Goal: Find contact information: Find contact information

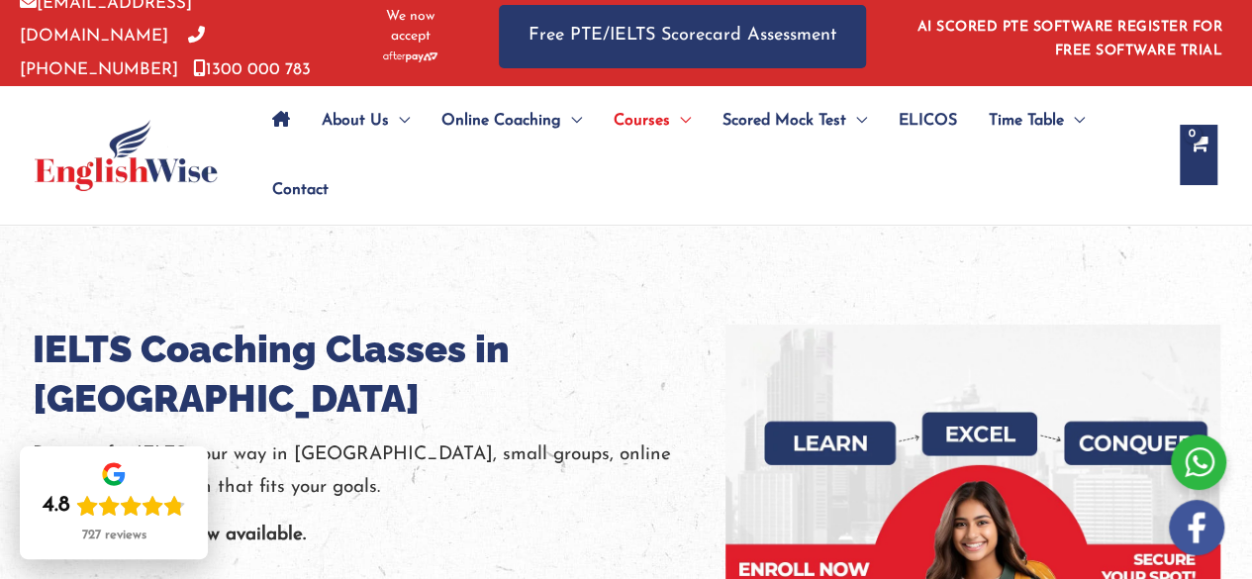
click at [528, 519] on div "is now available." at bounding box center [379, 535] width 693 height 33
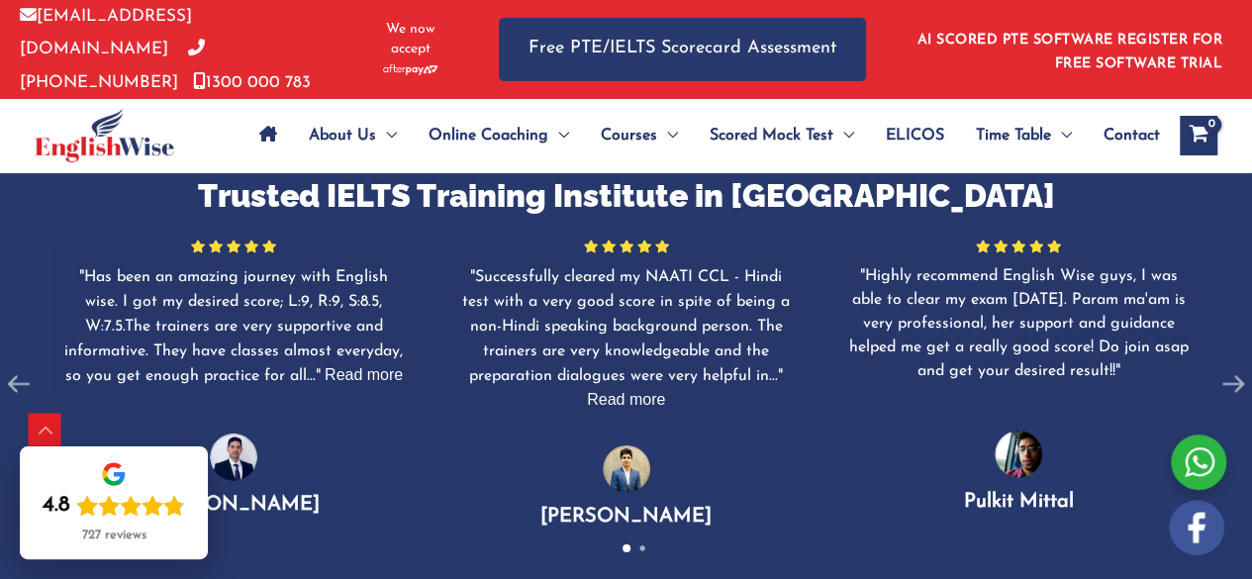
scroll to position [2877, 0]
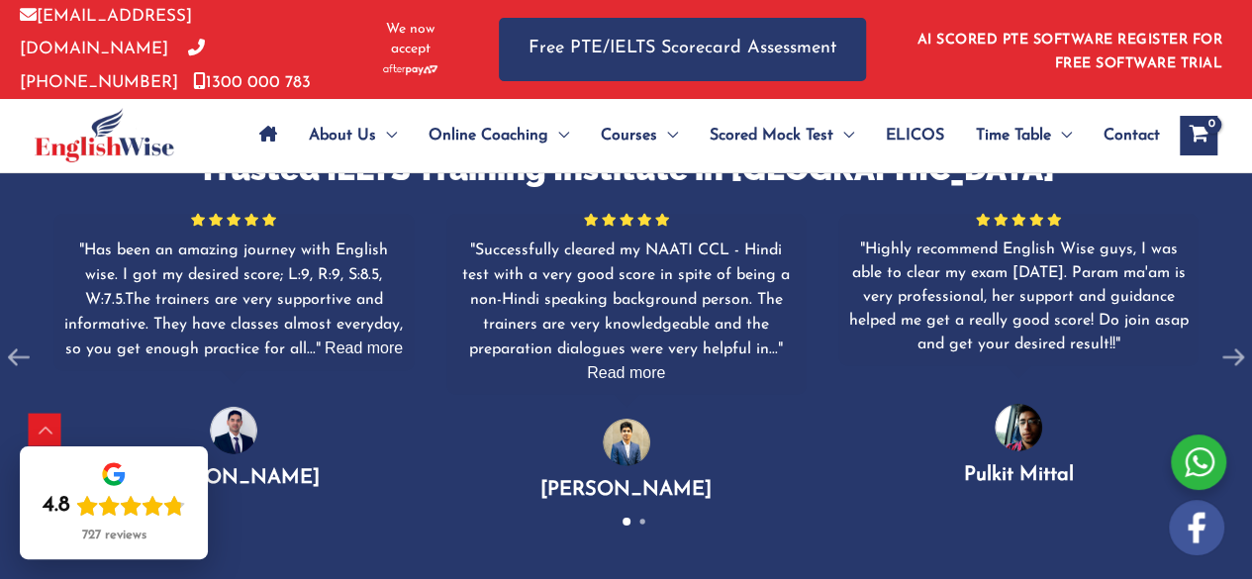
click at [391, 339] on span "Read more" at bounding box center [364, 347] width 78 height 17
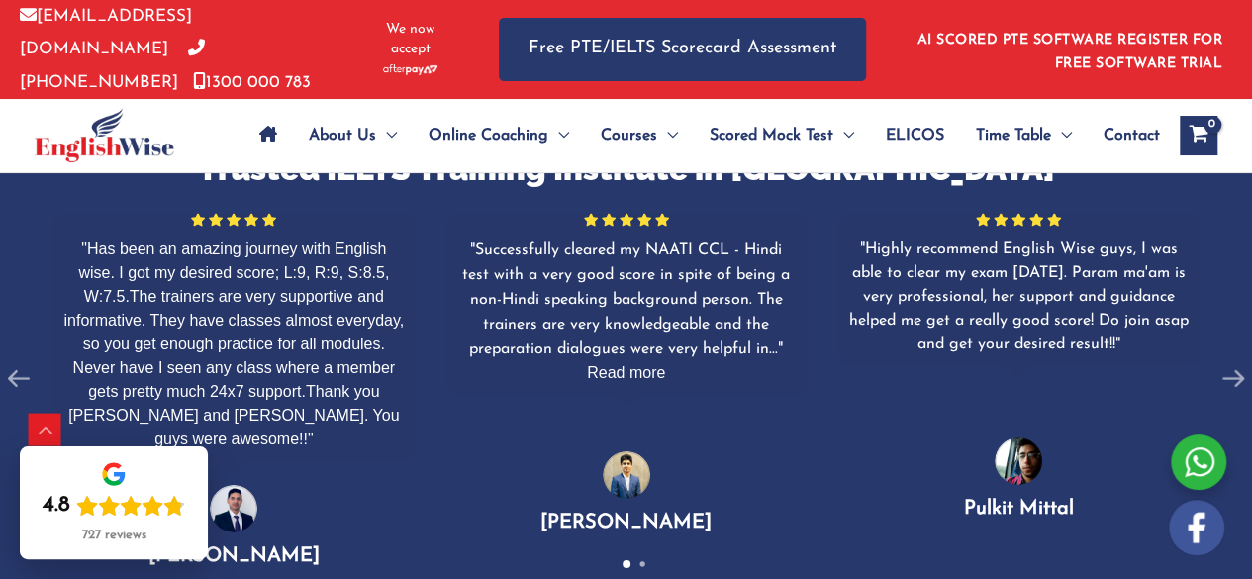
click at [630, 364] on span "Read more" at bounding box center [626, 372] width 78 height 17
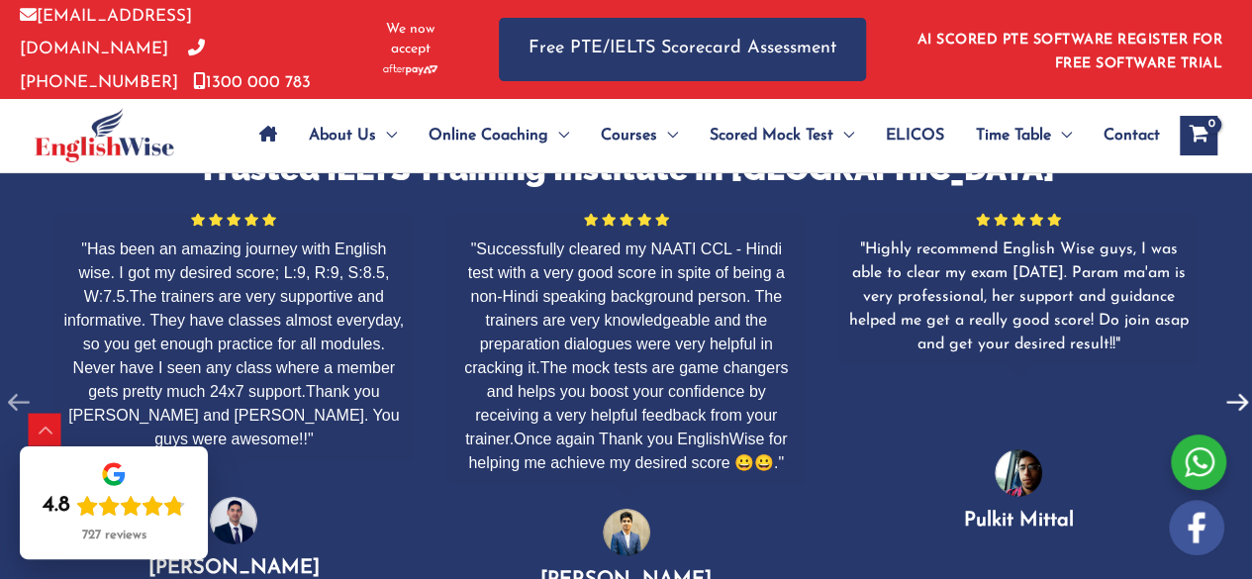
click at [1243, 394] on use at bounding box center [1237, 402] width 22 height 17
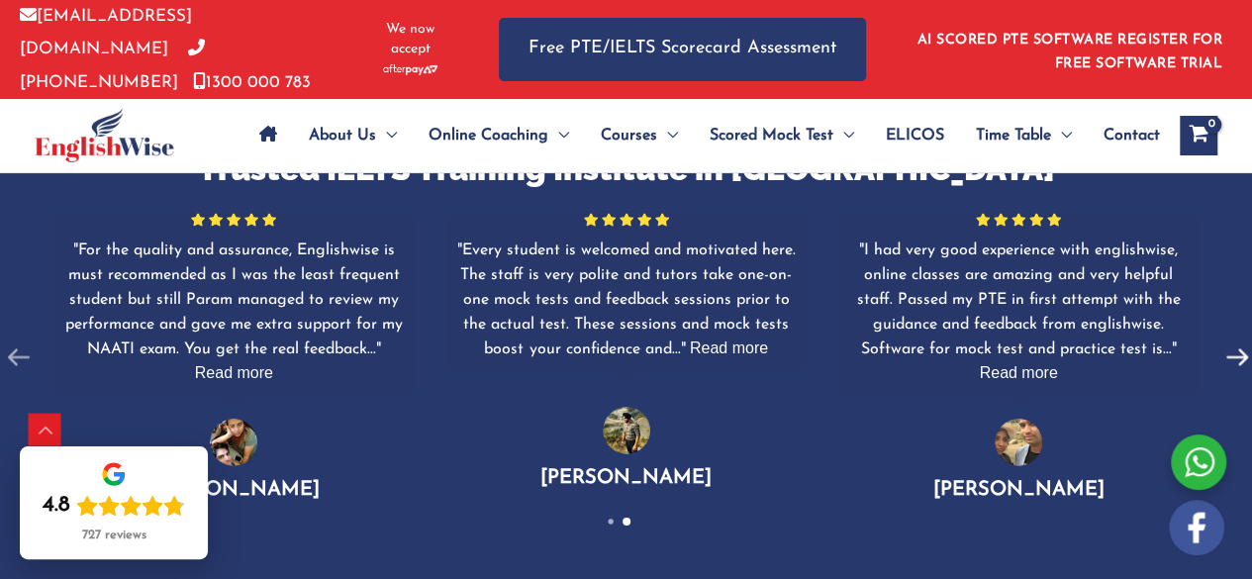
click at [1243, 318] on div at bounding box center [1237, 357] width 38 height 335
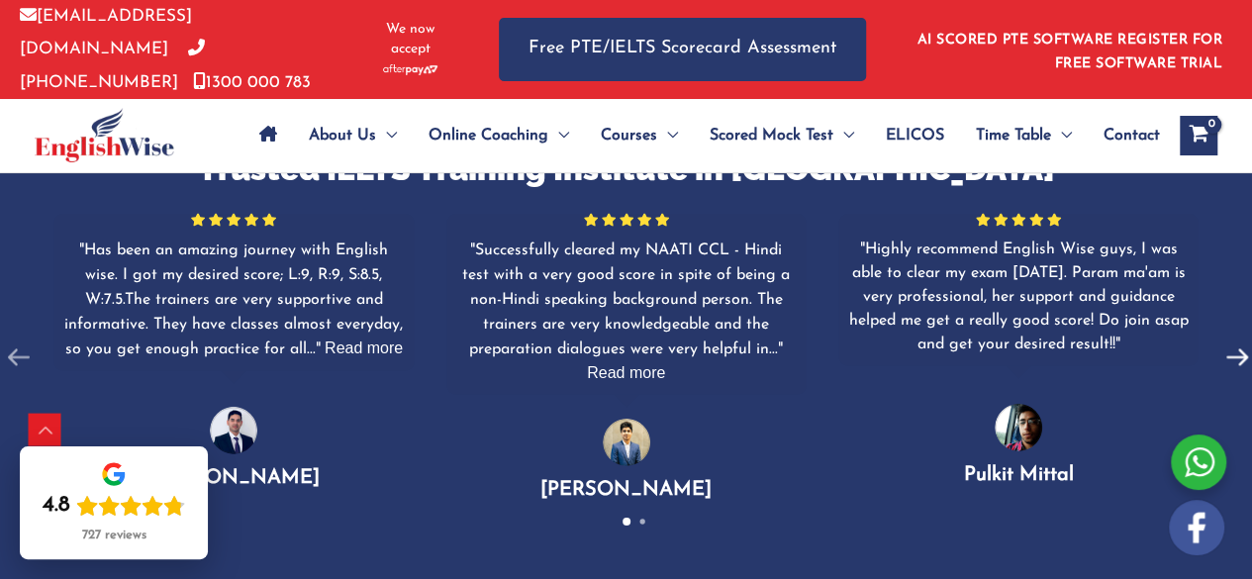
click at [1243, 318] on div at bounding box center [1237, 357] width 38 height 335
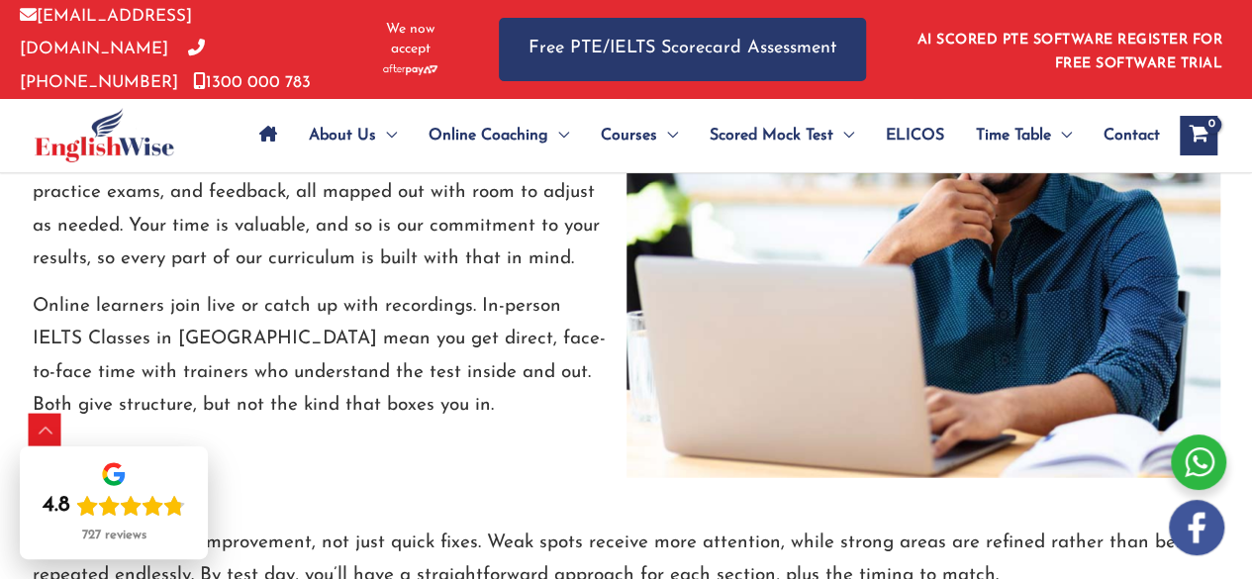
scroll to position [4259, 0]
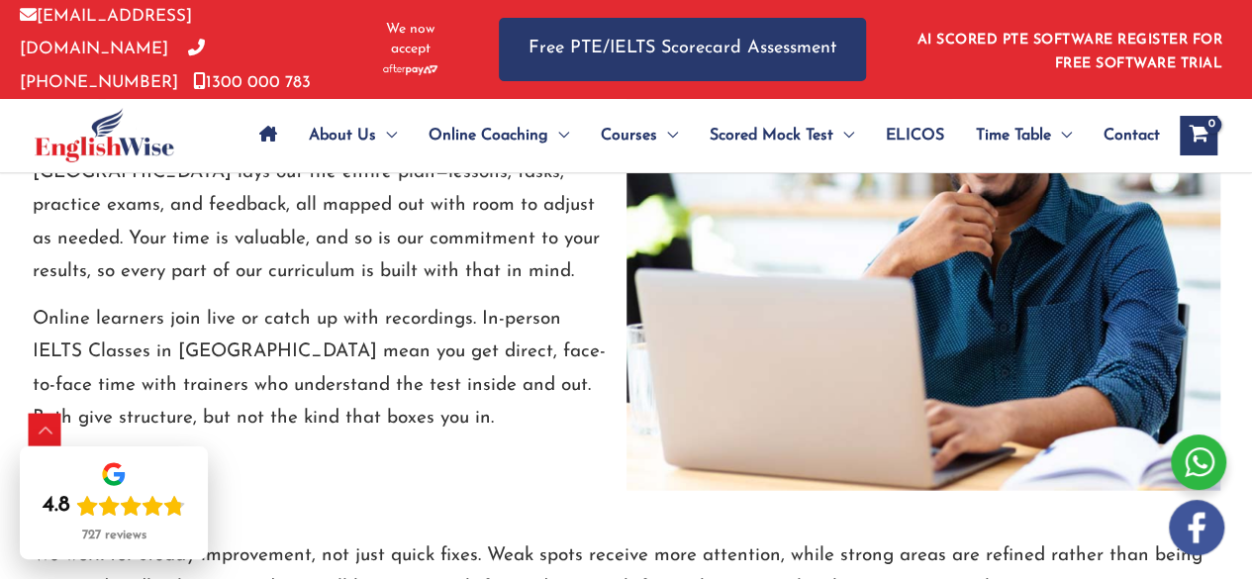
drag, startPoint x: 1250, startPoint y: 244, endPoint x: 1251, endPoint y: 282, distance: 37.6
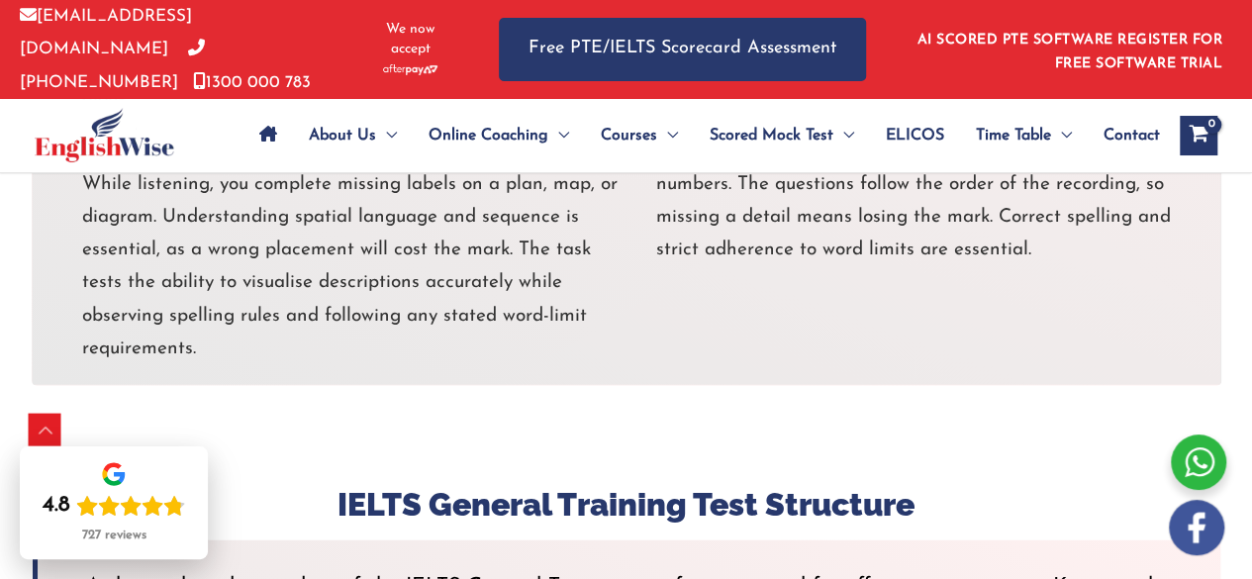
scroll to position [6682, 0]
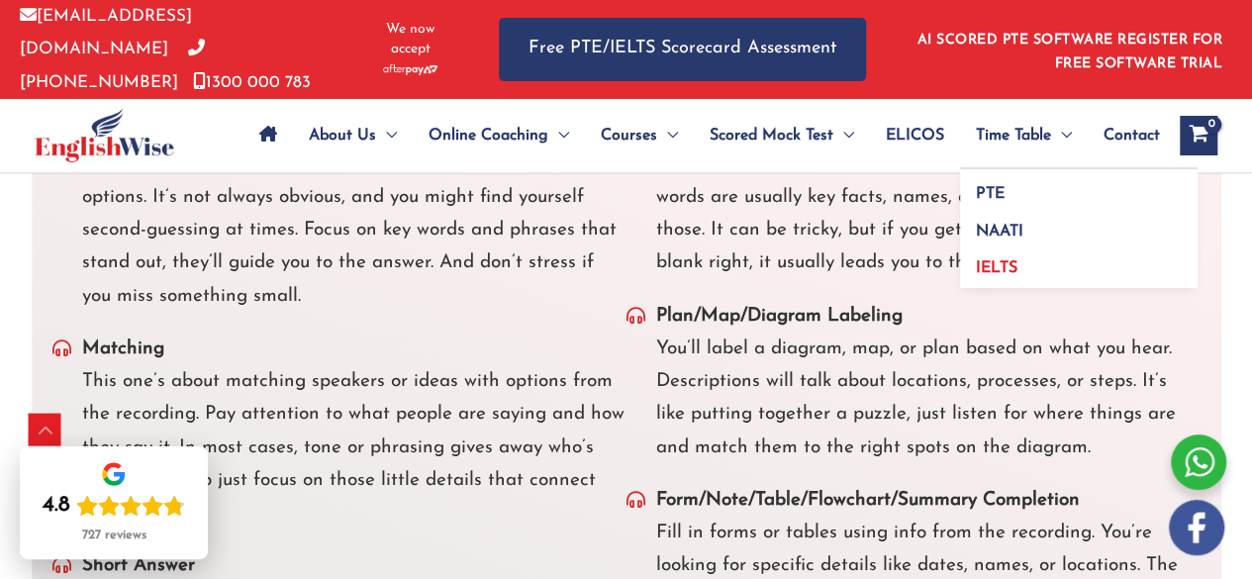
click at [1013, 260] on span "IELTS" at bounding box center [997, 268] width 42 height 16
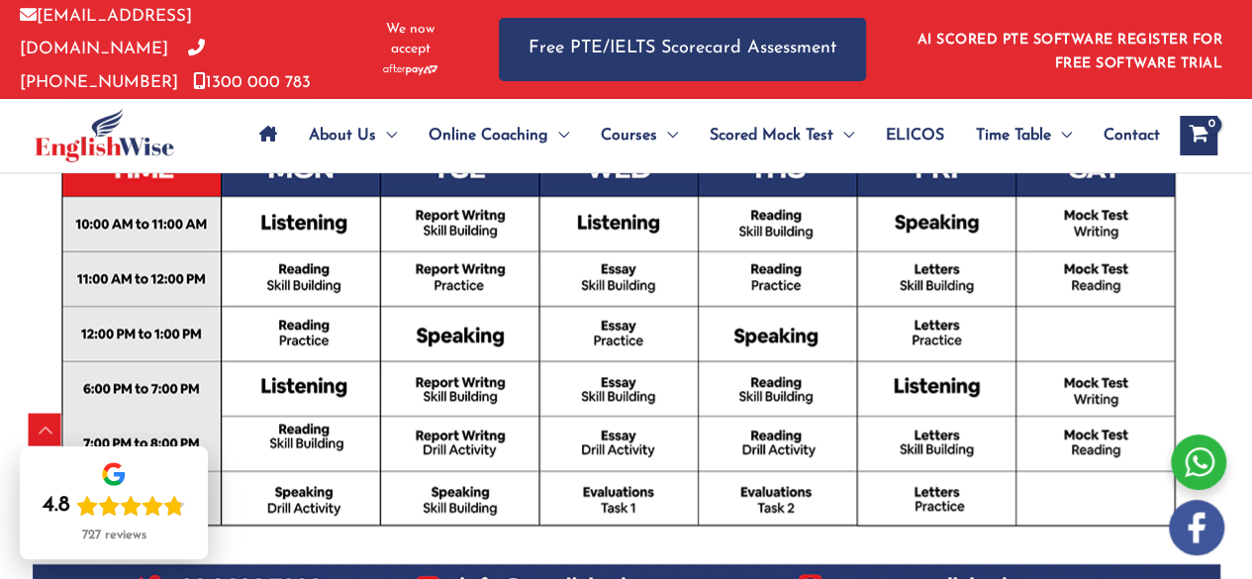
scroll to position [1006, 0]
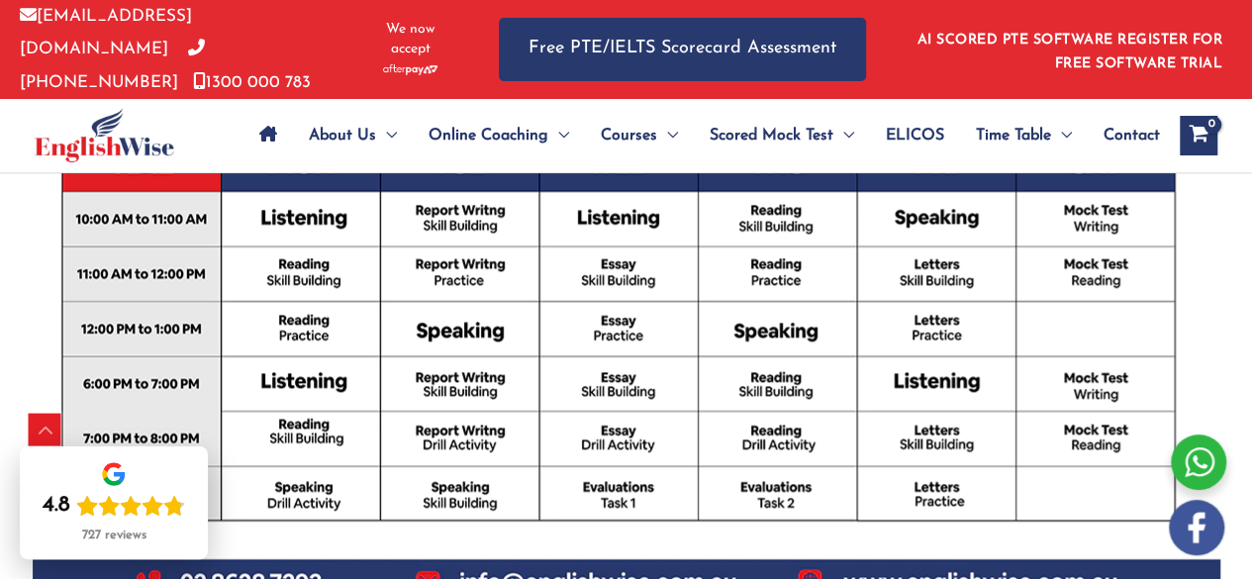
drag, startPoint x: 1261, startPoint y: 80, endPoint x: 1266, endPoint y: 236, distance: 155.4
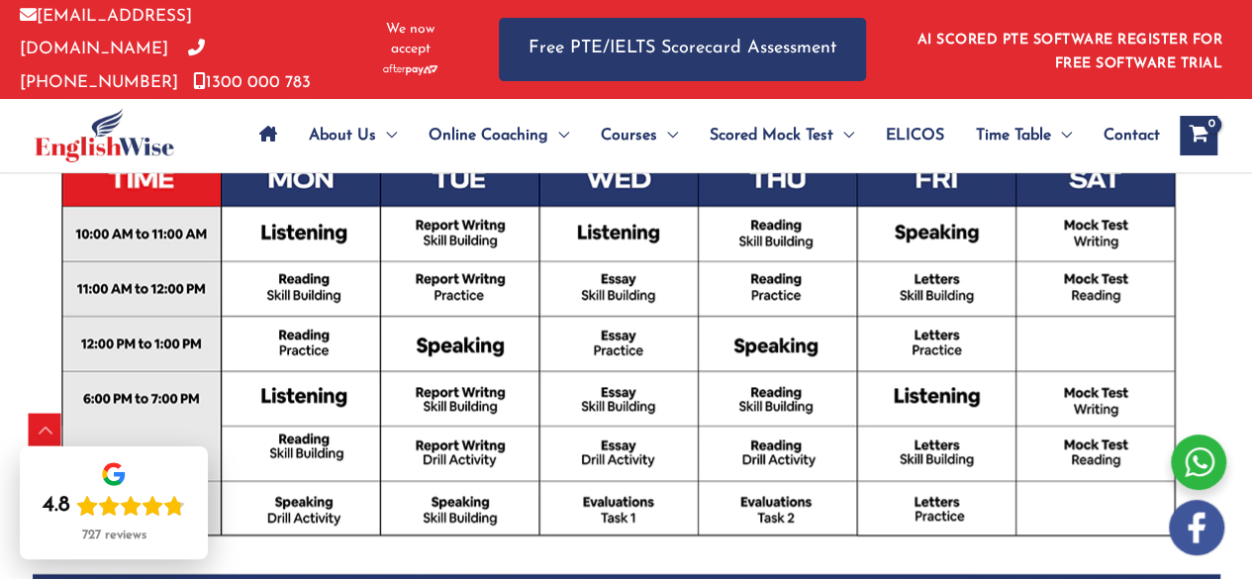
scroll to position [988, 0]
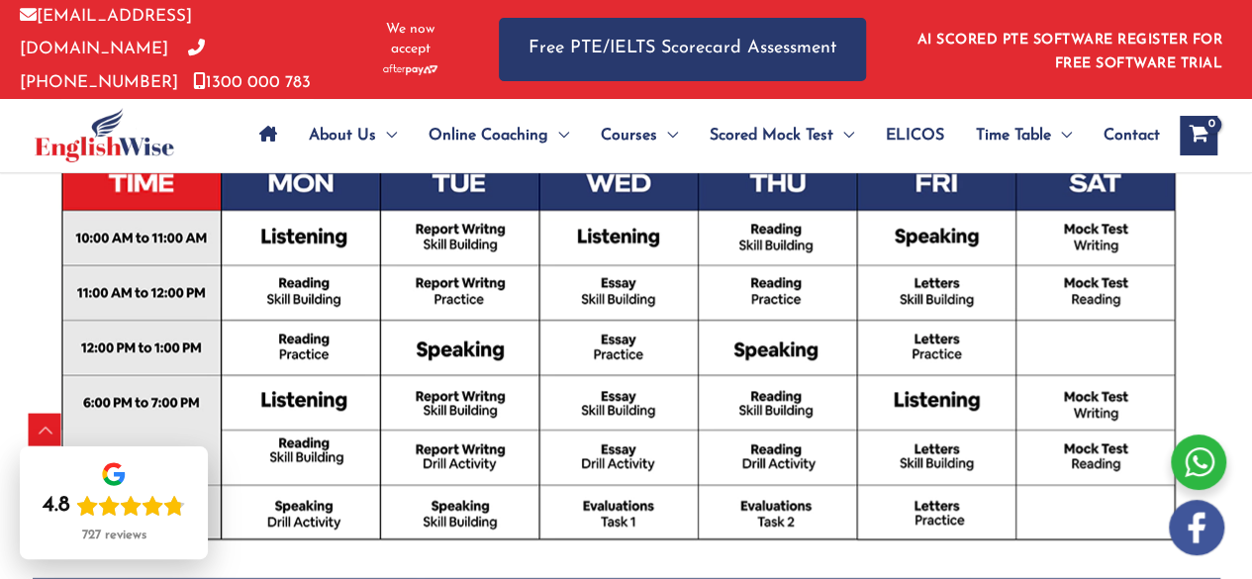
click at [188, 45] on p "info@englishwise.com.au 02-8628-7293 1300 000 783" at bounding box center [185, 49] width 331 height 99
click at [79, 57] on link "[PHONE_NUMBER]" at bounding box center [112, 65] width 185 height 49
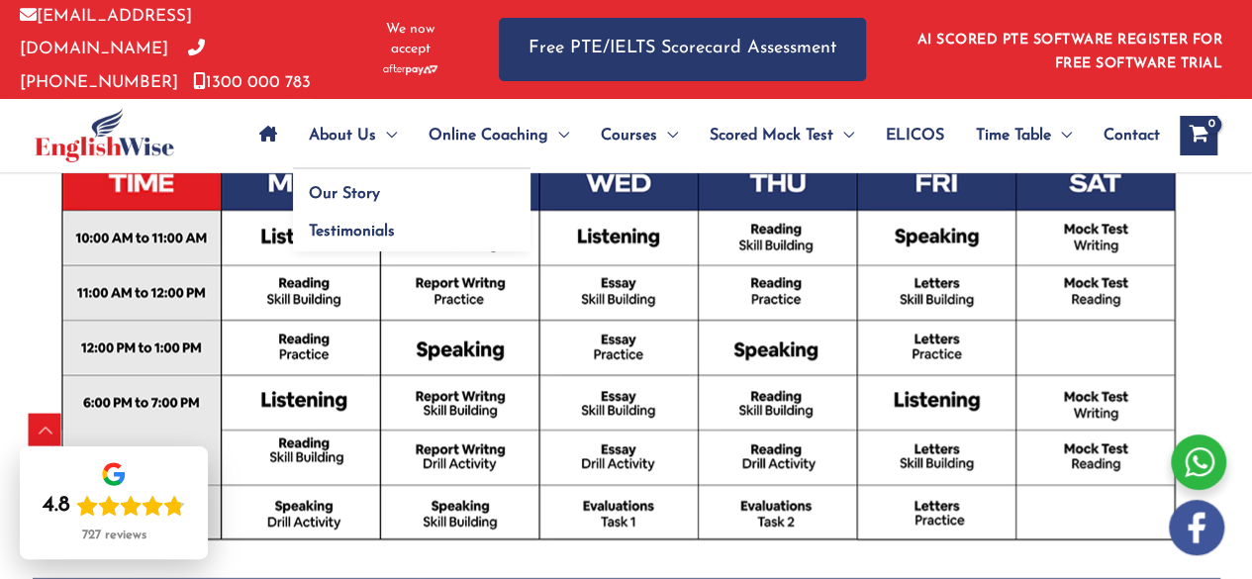
click at [376, 126] on span "Menu Toggle" at bounding box center [386, 135] width 21 height 69
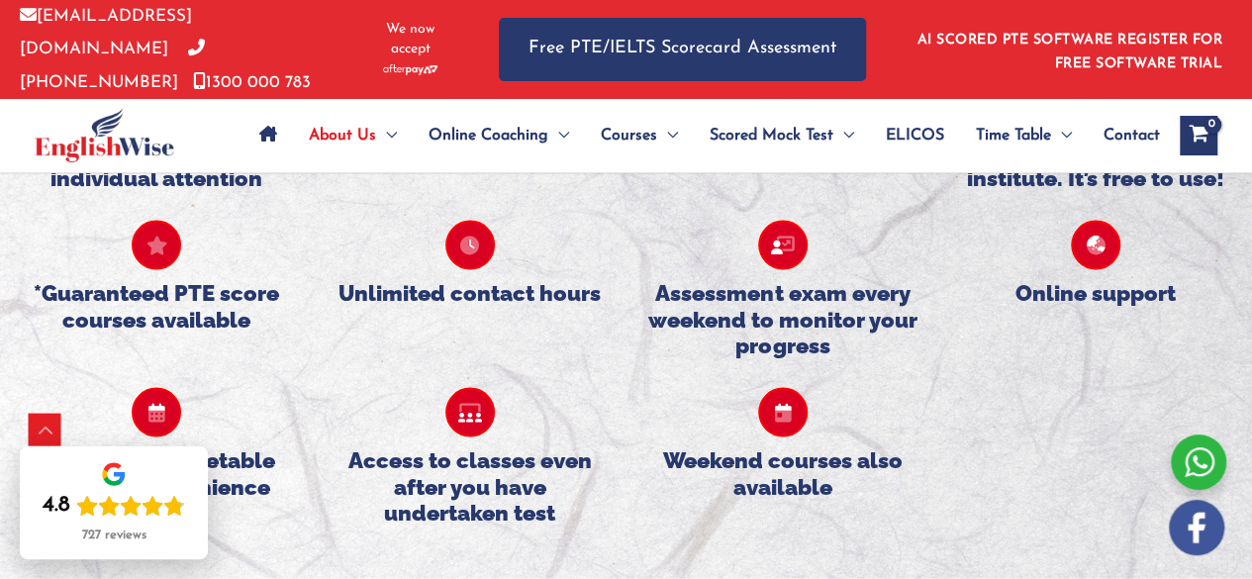
scroll to position [1898, 0]
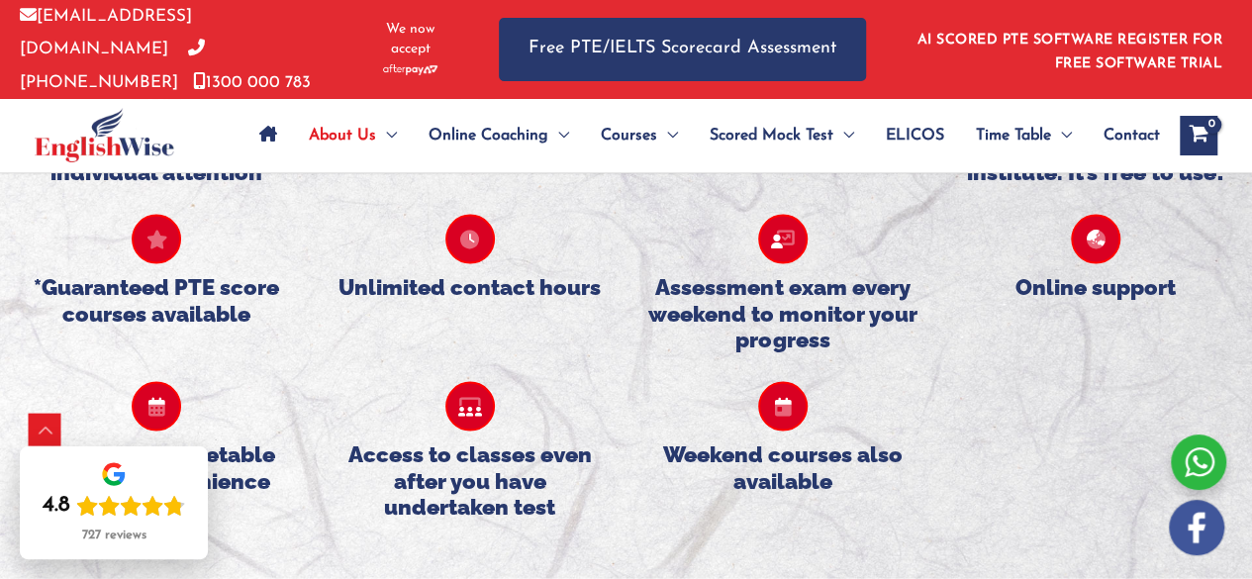
click at [779, 382] on icon at bounding box center [782, 406] width 49 height 49
click at [785, 441] on h5 "Weekend courses also available" at bounding box center [782, 467] width 273 height 52
drag, startPoint x: 775, startPoint y: 346, endPoint x: 752, endPoint y: 339, distance: 23.8
click at [752, 352] on div "Weekend courses also available" at bounding box center [782, 435] width 313 height 167
click at [767, 382] on icon at bounding box center [782, 406] width 49 height 49
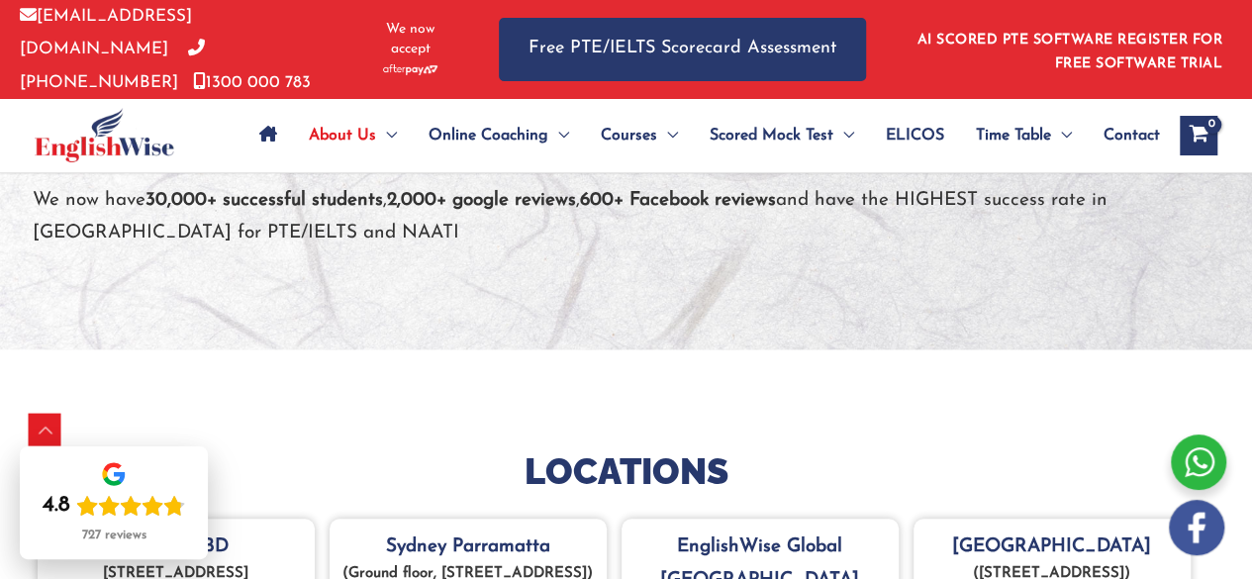
scroll to position [637, 0]
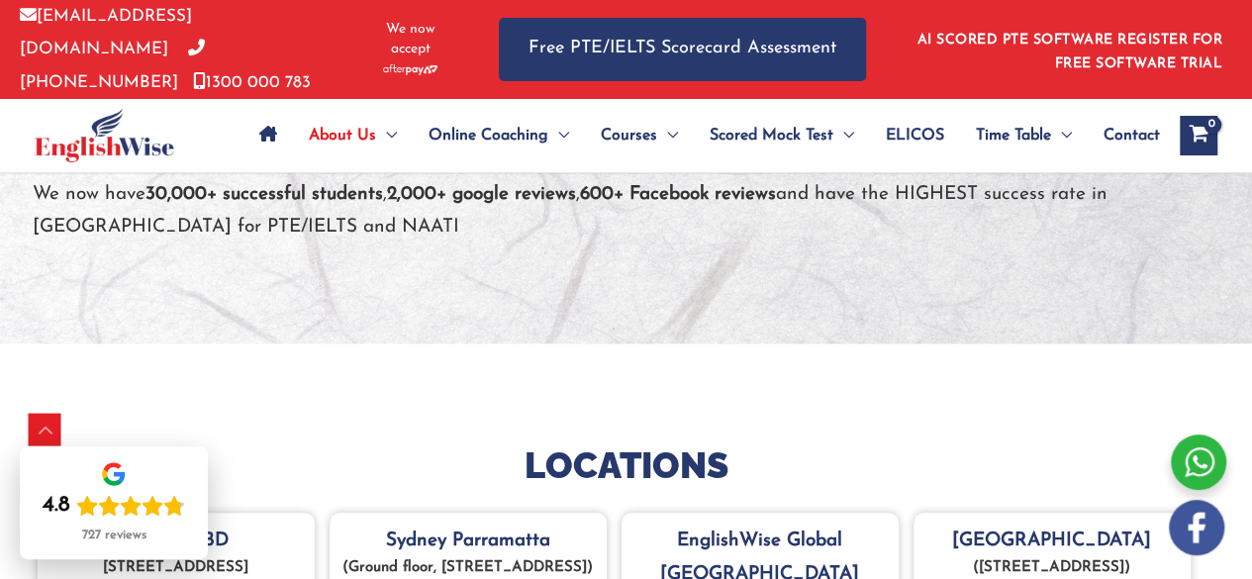
click at [55, 25] on link "[EMAIL_ADDRESS][DOMAIN_NAME]" at bounding box center [106, 32] width 172 height 49
drag, startPoint x: 63, startPoint y: 25, endPoint x: 49, endPoint y: 39, distance: 19.6
click at [49, 39] on p "[EMAIL_ADDRESS][DOMAIN_NAME] [PHONE_NUMBER] [PHONE_NUMBER]" at bounding box center [185, 49] width 331 height 99
